Goal: Navigation & Orientation: Find specific page/section

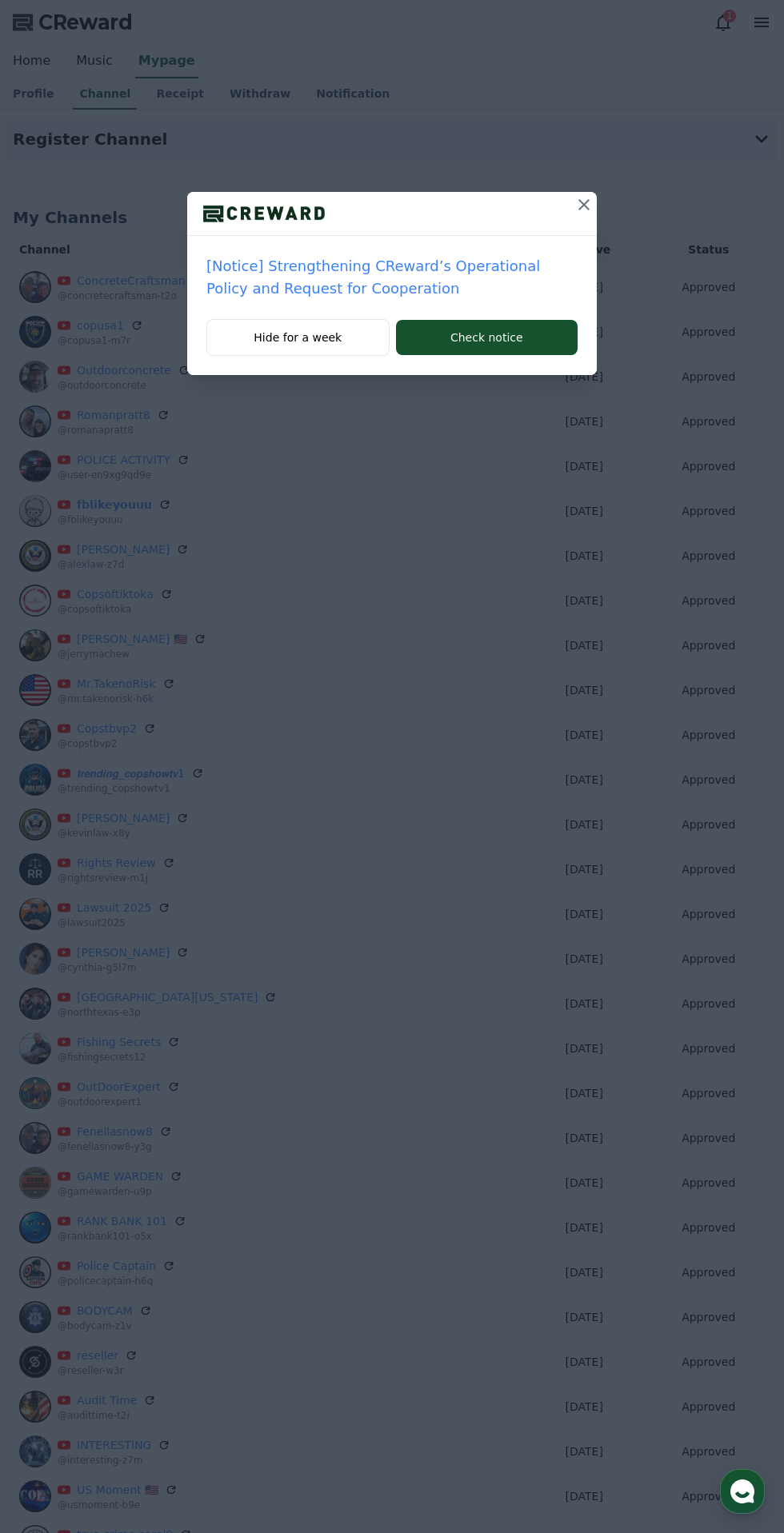
click at [584, 210] on icon at bounding box center [584, 205] width 20 height 20
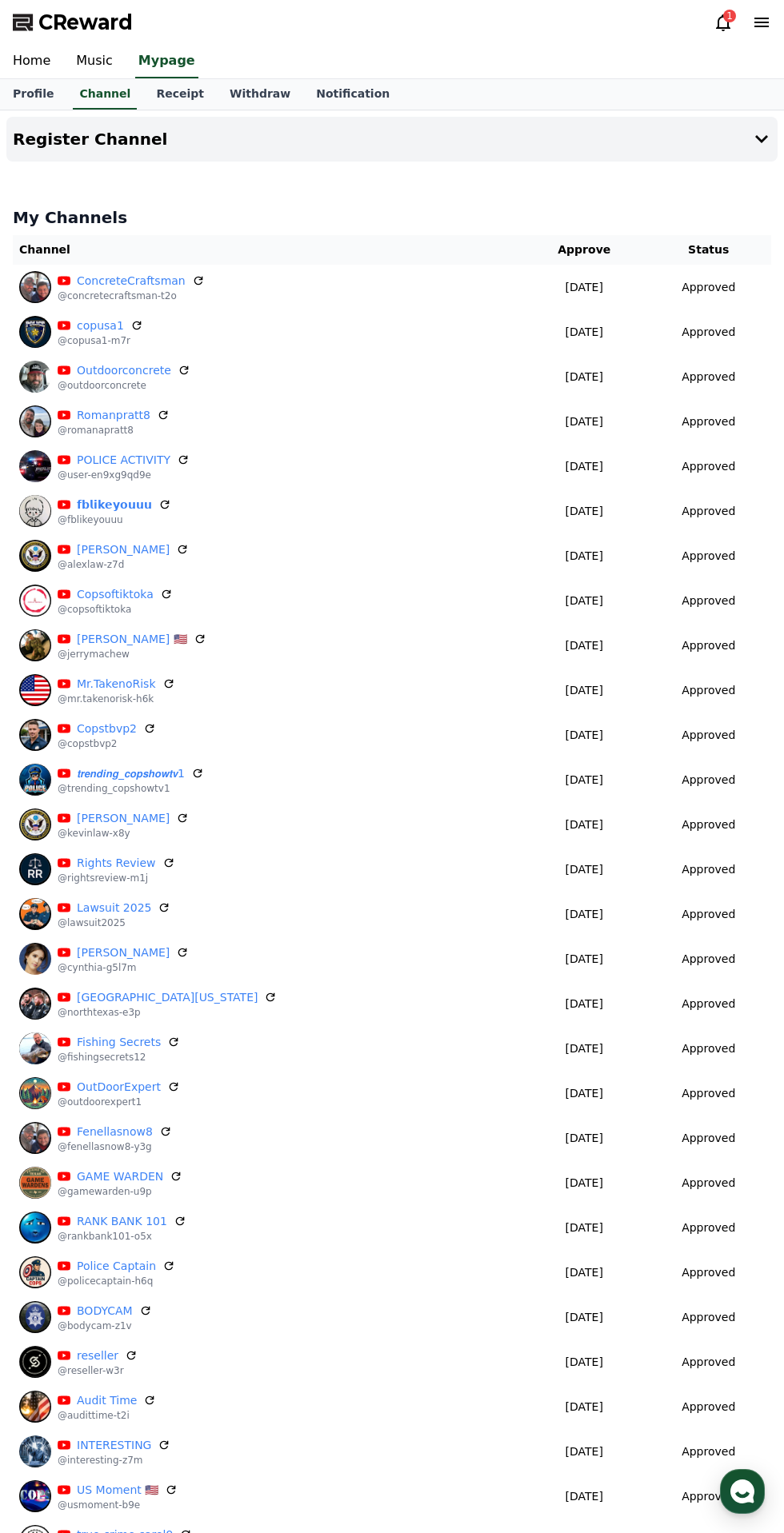
click at [719, 22] on icon at bounding box center [723, 22] width 20 height 20
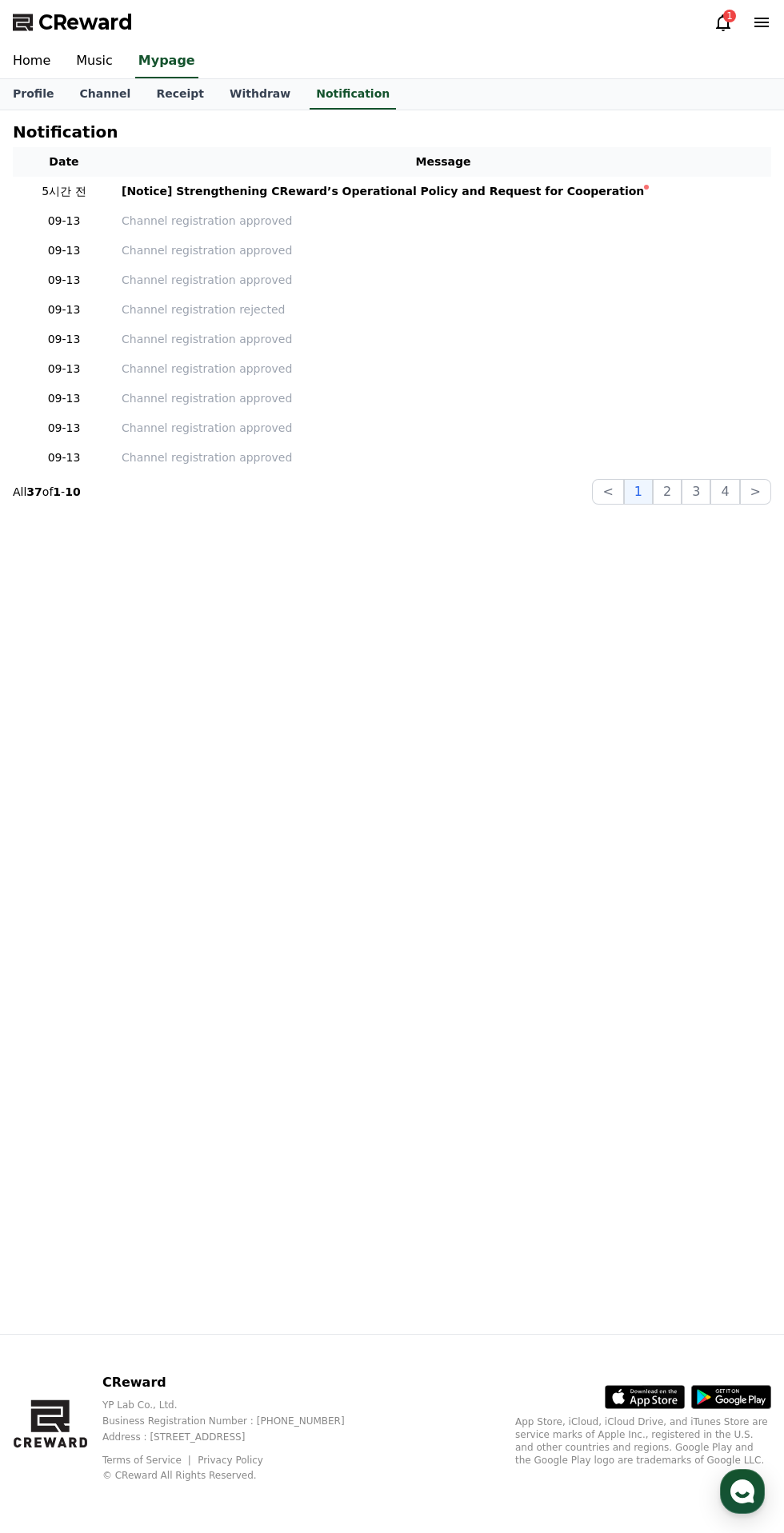
click at [723, 22] on icon at bounding box center [723, 22] width 20 height 20
click at [688, 36] on div "CReward 1" at bounding box center [392, 22] width 784 height 45
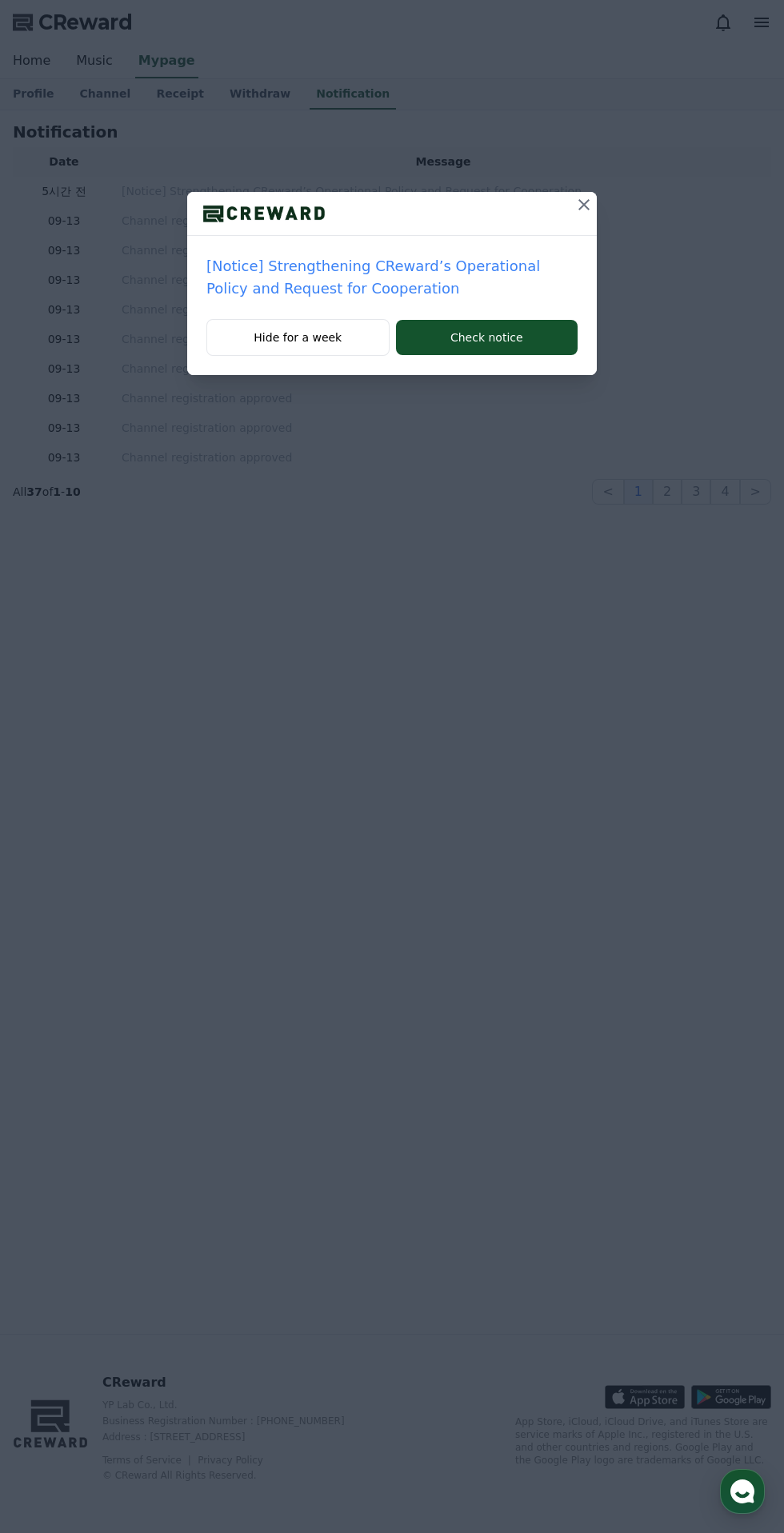
click at [584, 204] on icon at bounding box center [584, 204] width 11 height 11
